Goal: Task Accomplishment & Management: Use online tool/utility

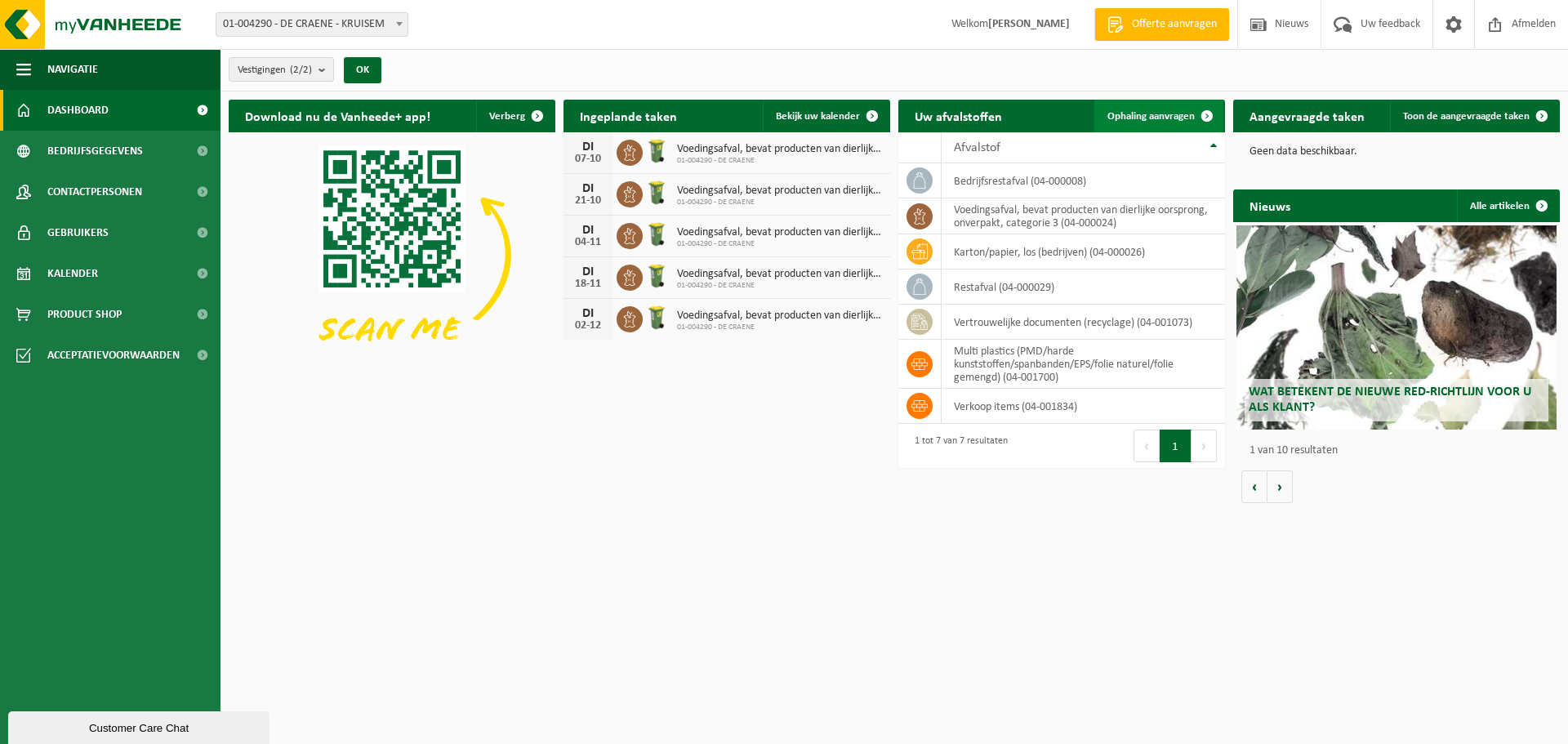
click at [1159, 111] on span "Ophaling aanvragen" at bounding box center [1151, 116] width 87 height 11
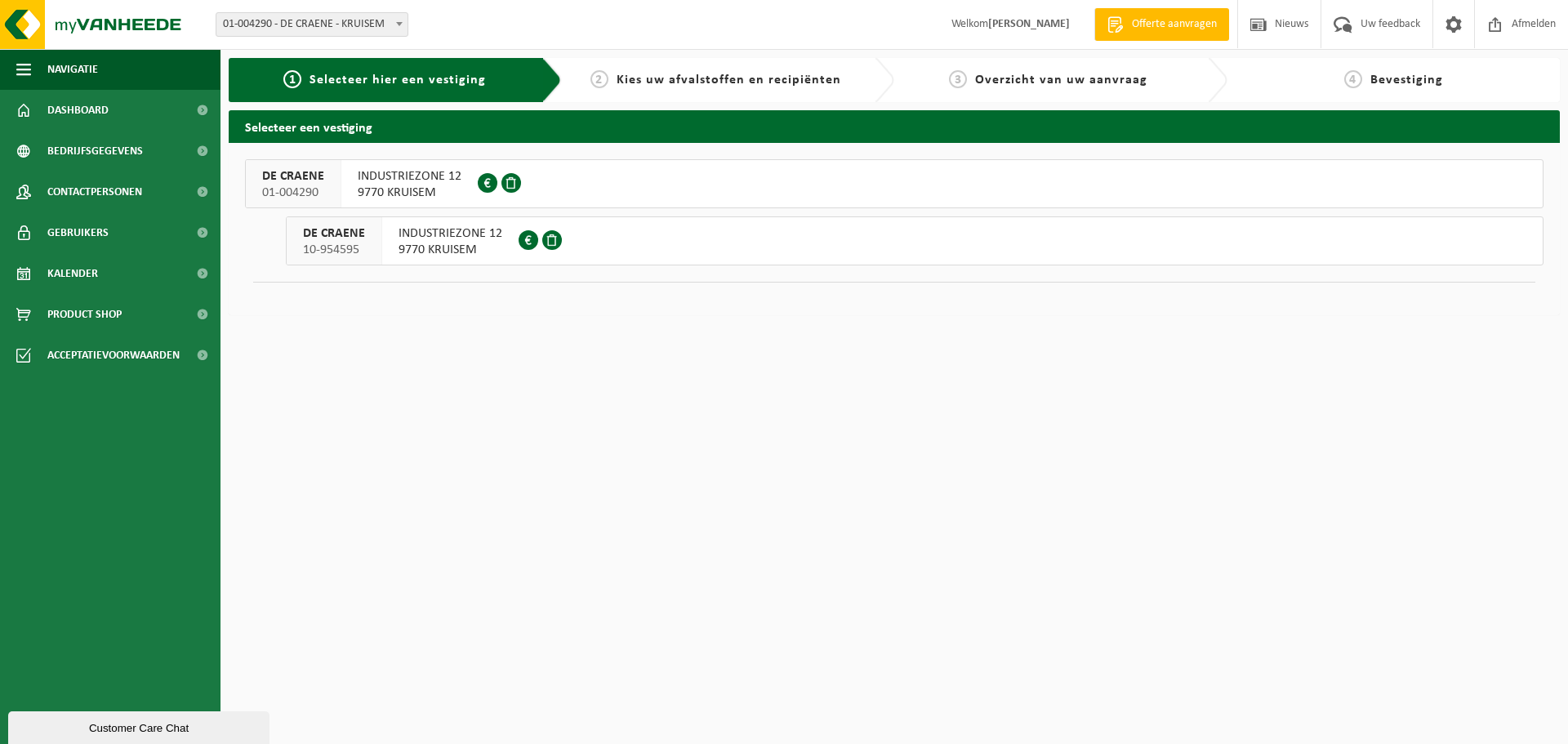
click at [394, 189] on span "9770 KRUISEM" at bounding box center [409, 192] width 104 height 16
click at [706, 231] on button "DE CRAENE 10-954595 INDUSTRIEZONE 12 9770 KRUISEM" at bounding box center [915, 240] width 1258 height 49
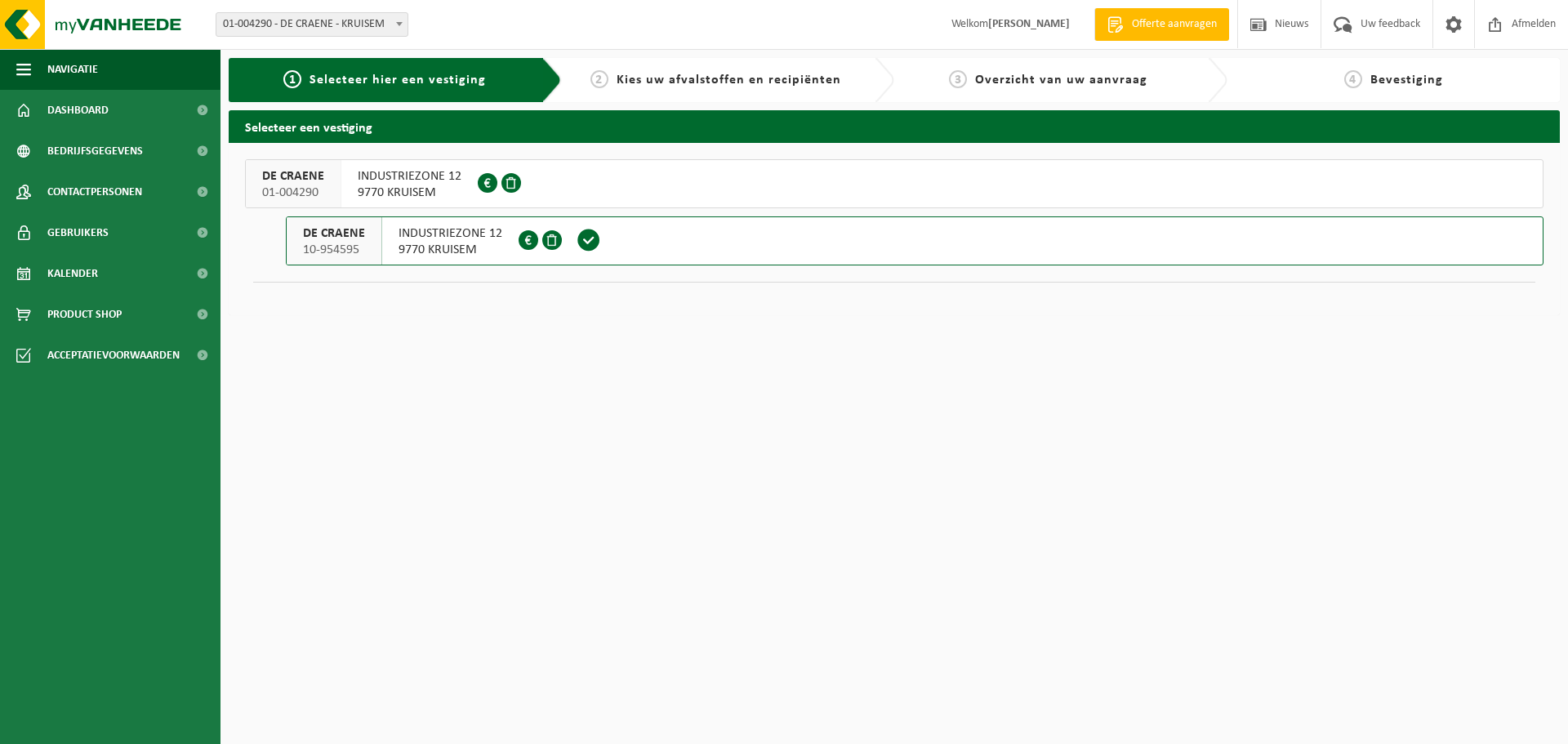
click at [631, 197] on button "DE CRAENE 01-004290 INDUSTRIEZONE 12 9770 KRUISEM 0405.401.107" at bounding box center [894, 183] width 1299 height 49
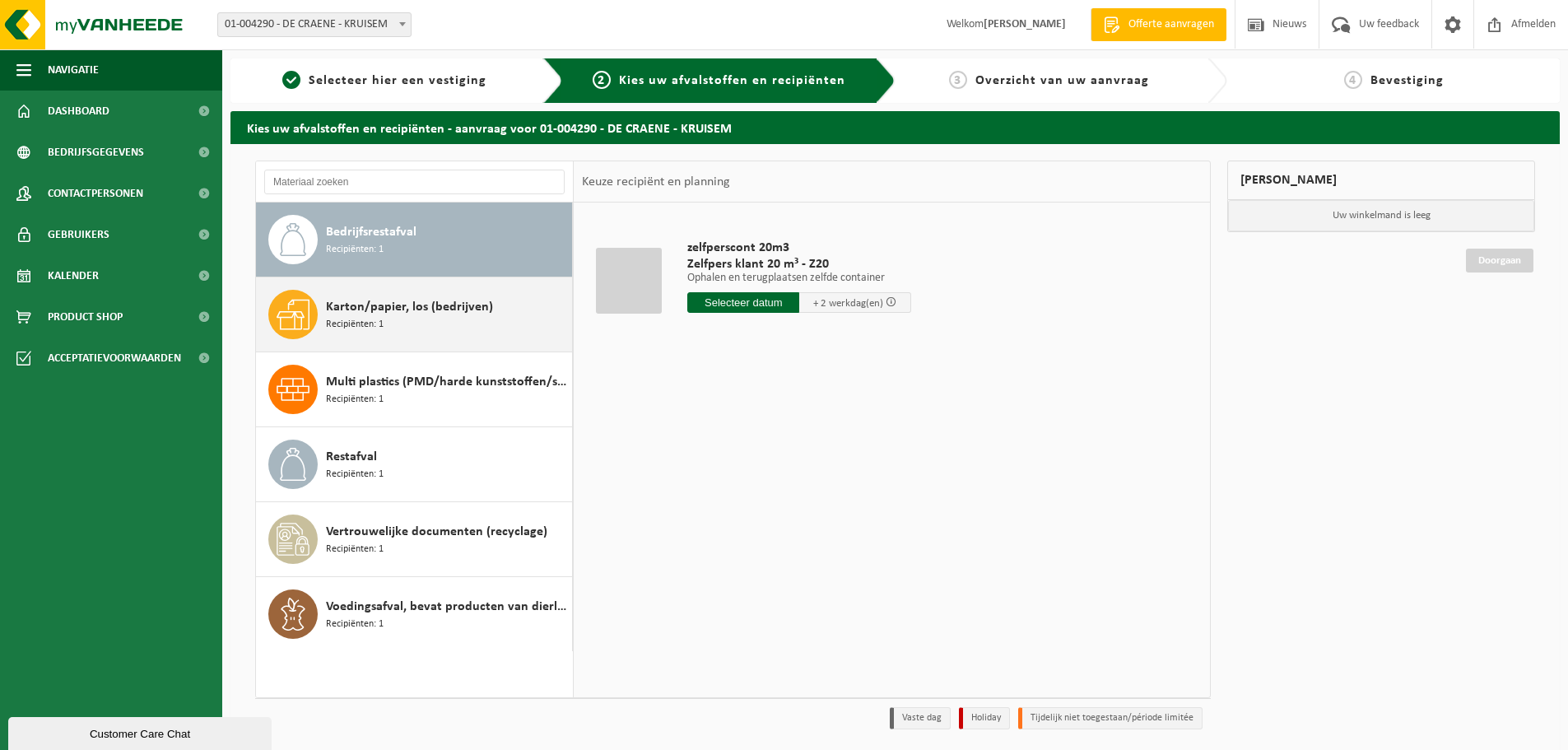
click at [418, 312] on span "Karton/papier, los (bedrijven)" at bounding box center [409, 307] width 167 height 20
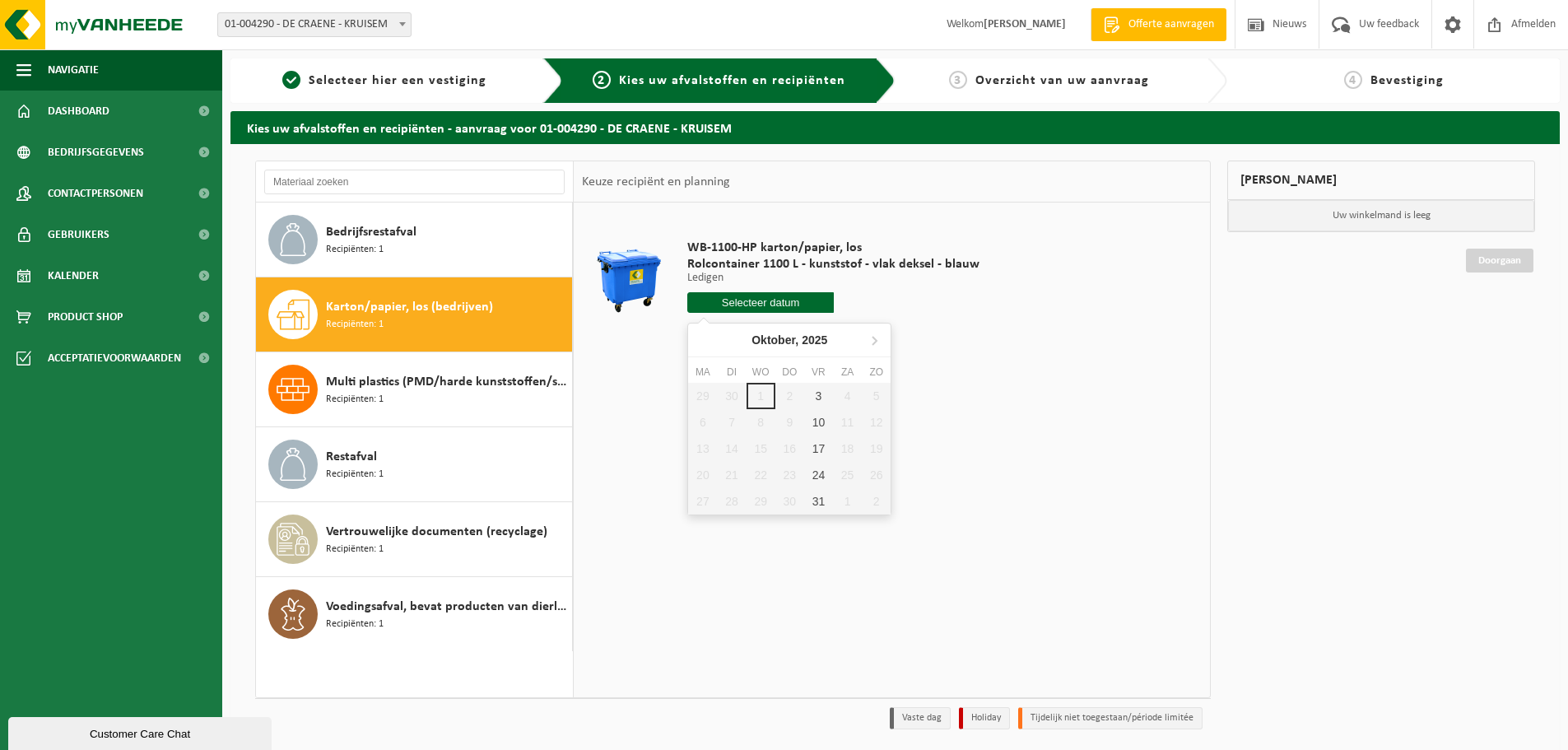
click at [774, 309] on input "text" at bounding box center [761, 302] width 147 height 21
click at [812, 387] on div "3" at bounding box center [818, 396] width 28 height 26
type input "Van 2025-10-03"
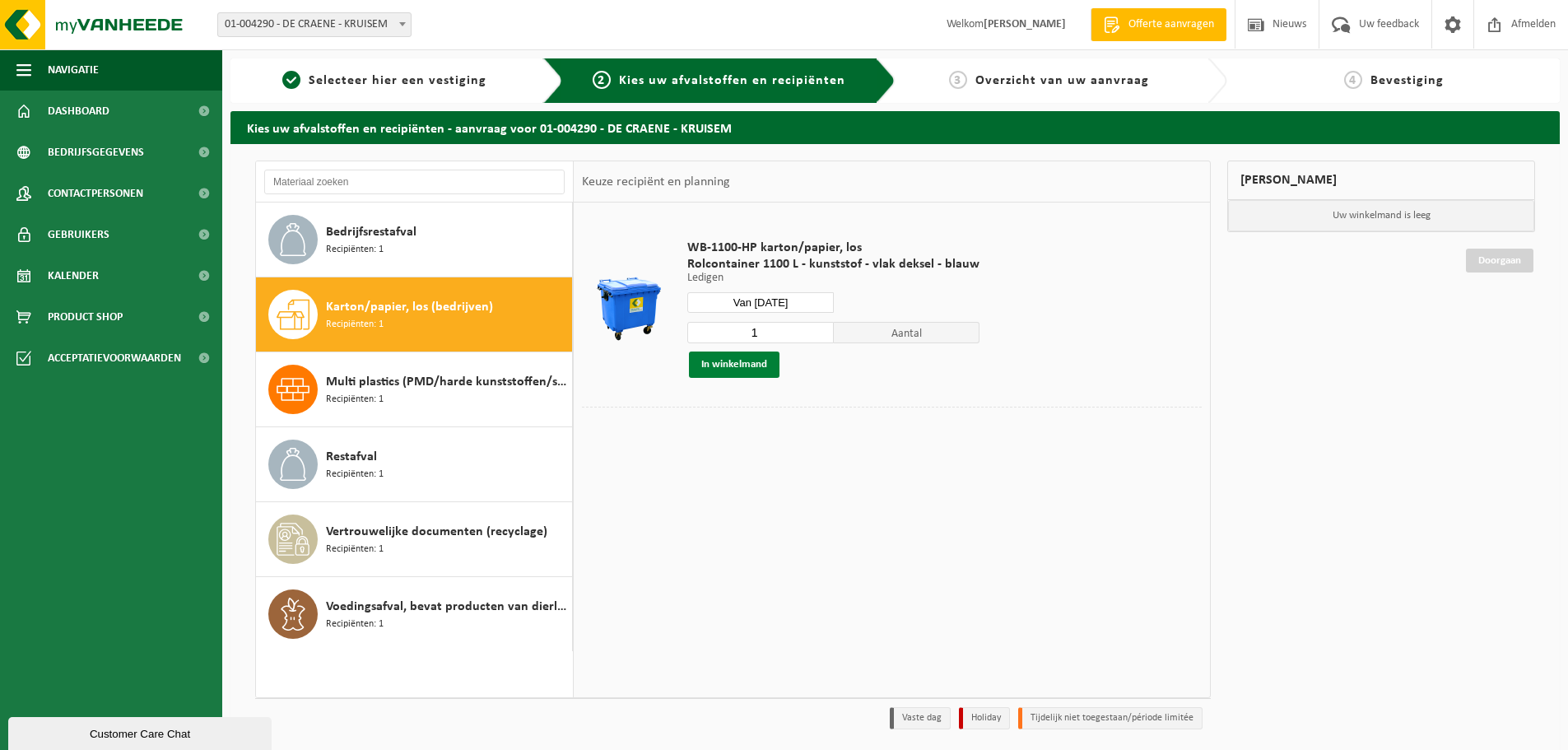
click at [757, 362] on button "In winkelmand" at bounding box center [734, 364] width 91 height 26
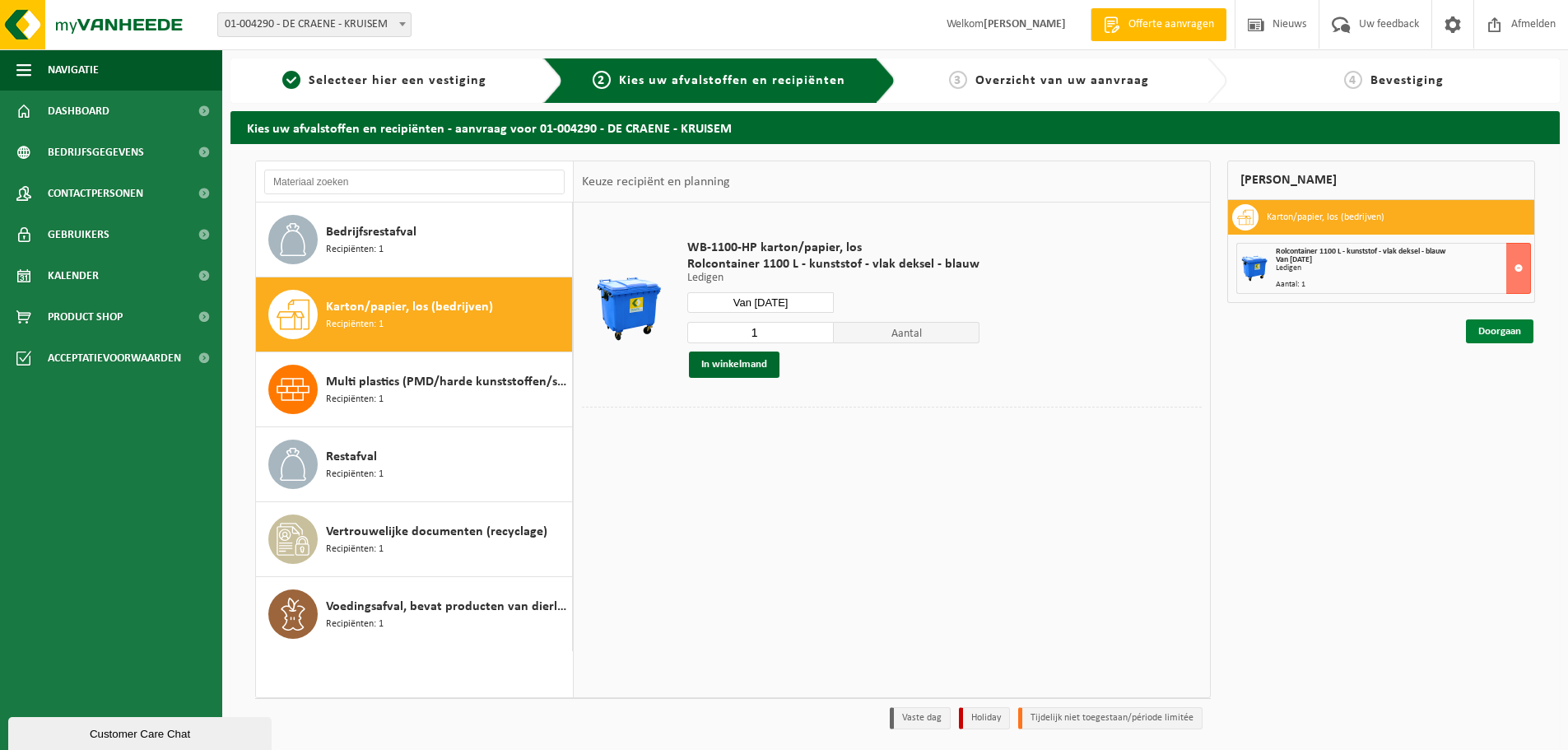
click at [1499, 332] on link "Doorgaan" at bounding box center [1500, 331] width 67 height 23
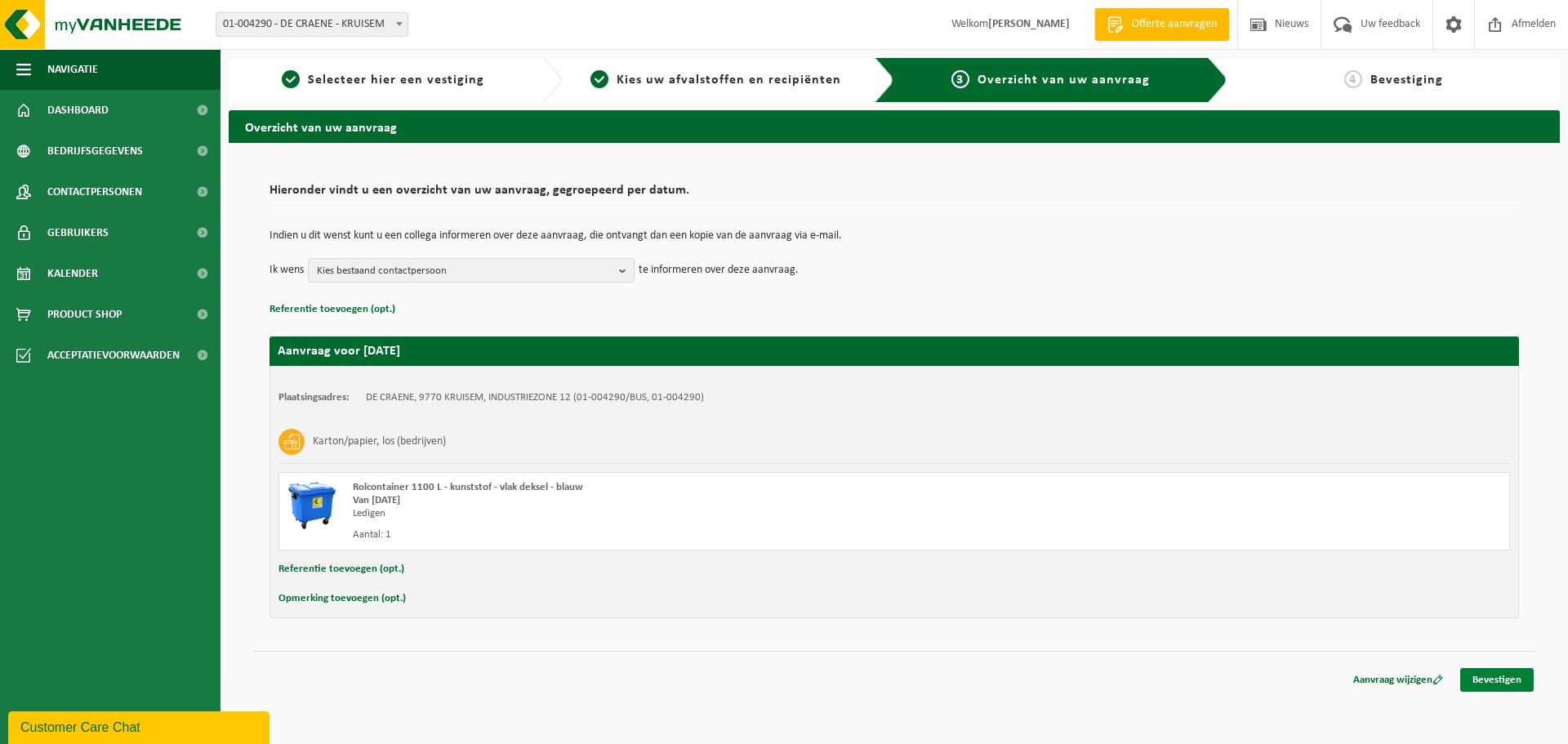
click at [1490, 684] on link "Bevestigen" at bounding box center [1497, 679] width 74 height 23
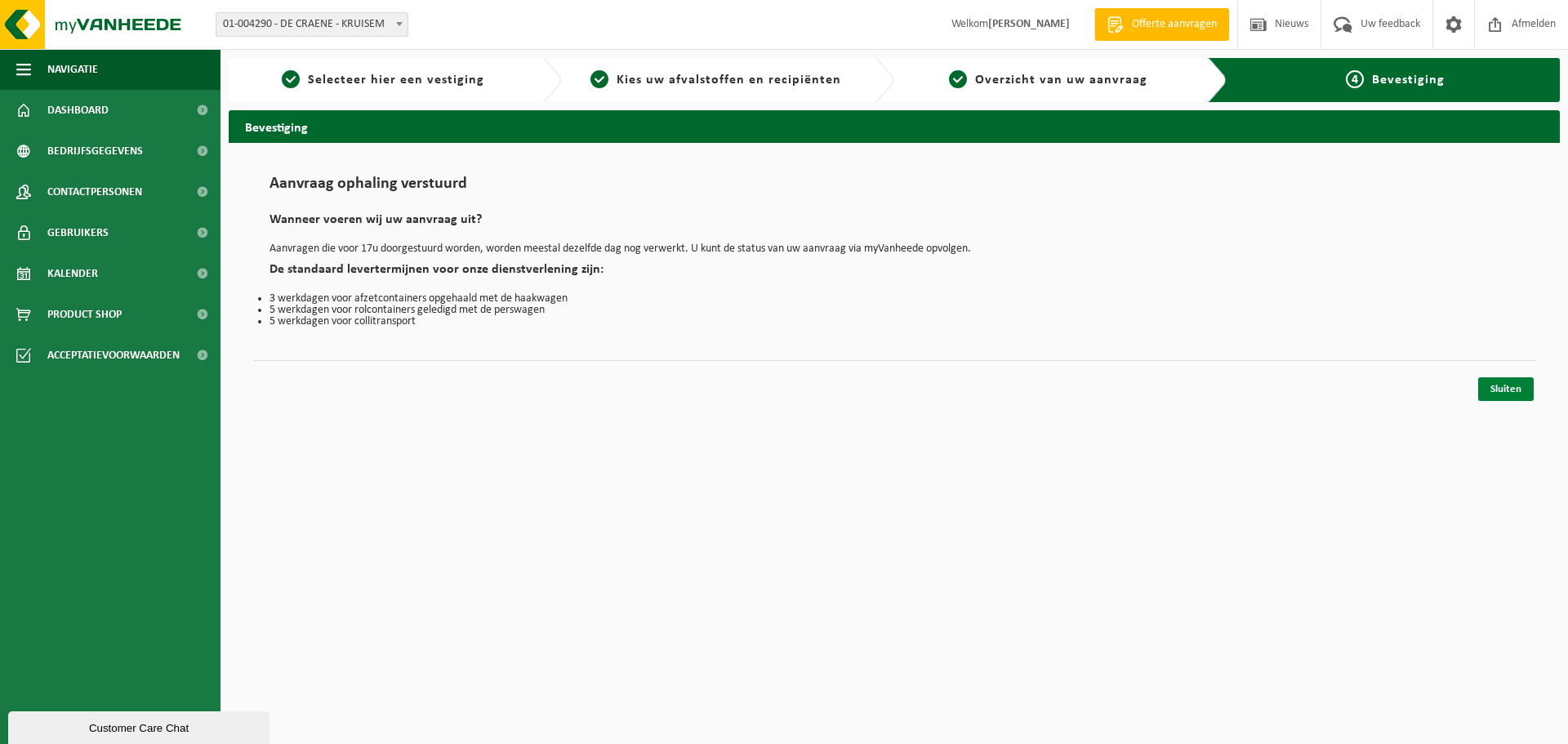
click at [1510, 385] on link "Sluiten" at bounding box center [1505, 388] width 55 height 23
